Goal: Information Seeking & Learning: Learn about a topic

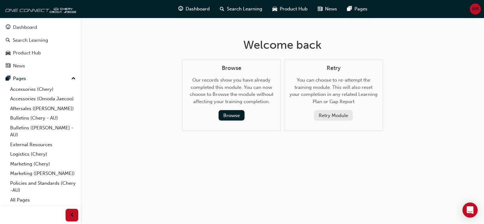
click at [337, 117] on button "Retry Module" at bounding box center [333, 115] width 39 height 10
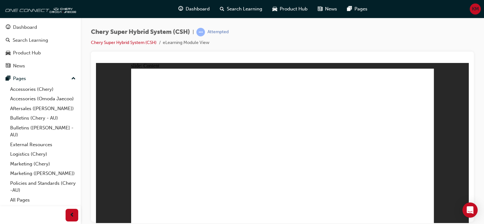
drag, startPoint x: 186, startPoint y: 151, endPoint x: 199, endPoint y: 149, distance: 13.4
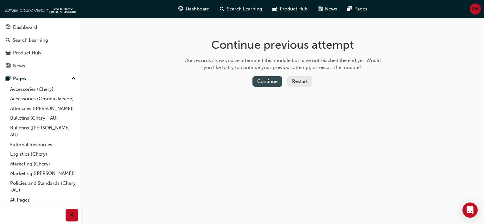
click at [270, 84] on button "Continue" at bounding box center [267, 81] width 30 height 10
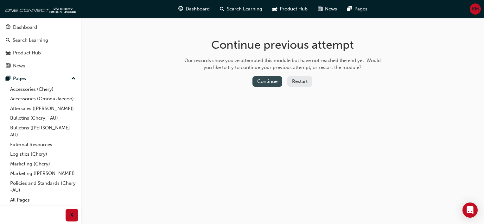
click at [267, 80] on button "Continue" at bounding box center [267, 81] width 30 height 10
